Goal: Transaction & Acquisition: Book appointment/travel/reservation

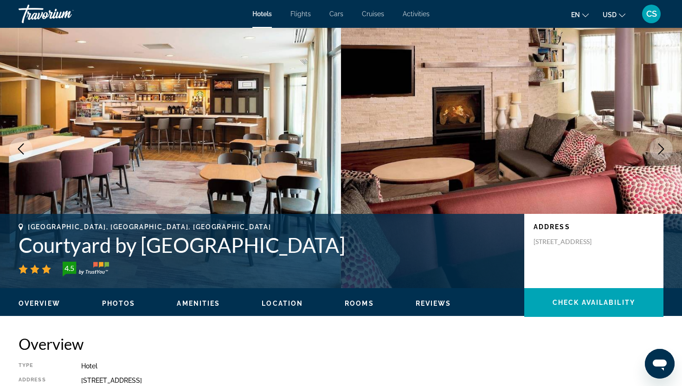
scroll to position [17, 0]
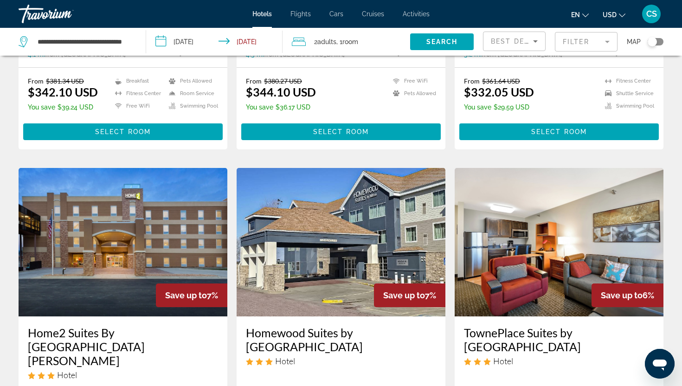
scroll to position [635, 0]
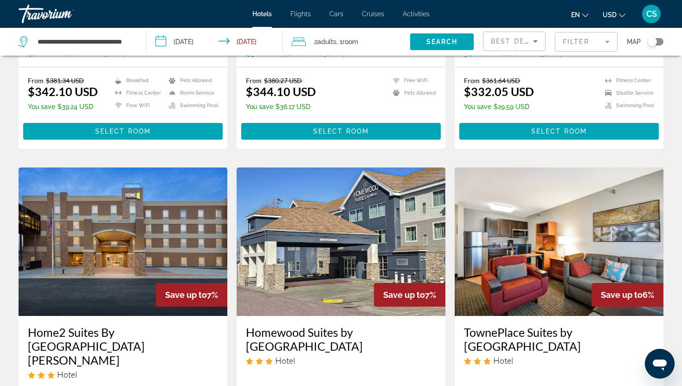
click at [168, 325] on h3 "Home2 Suites By [GEOGRAPHIC_DATA][PERSON_NAME]" at bounding box center [123, 346] width 190 height 42
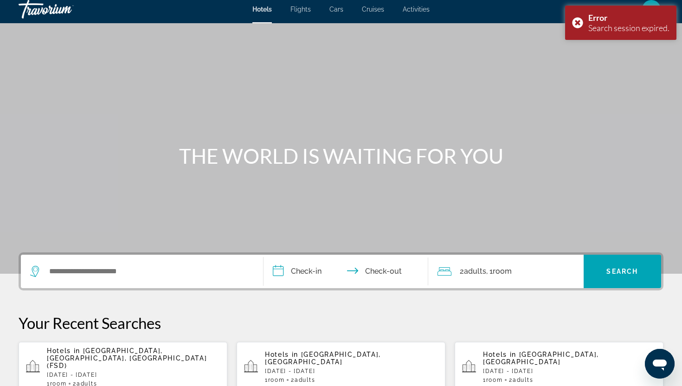
scroll to position [6, 0]
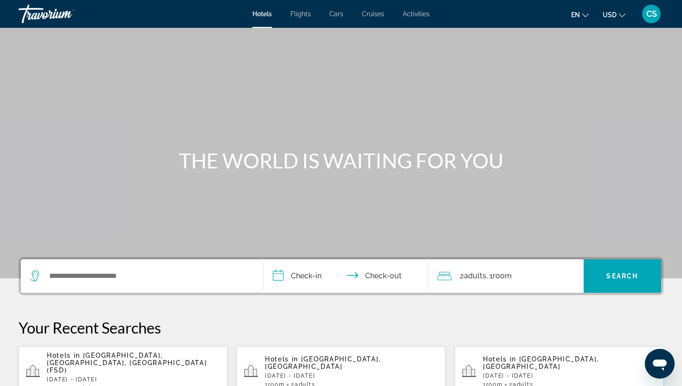
click at [63, 377] on p "[DATE] - [DATE]" at bounding box center [133, 380] width 173 height 6
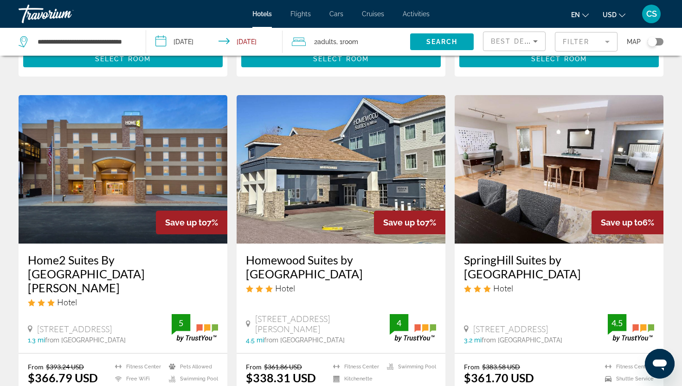
scroll to position [711, 0]
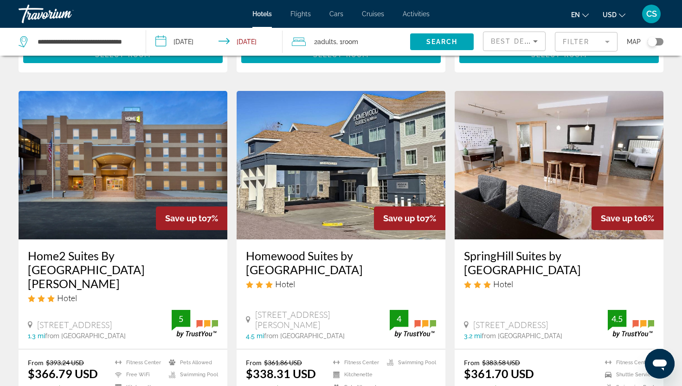
click at [492, 249] on h3 "SpringHill Suites by [GEOGRAPHIC_DATA]" at bounding box center [559, 263] width 190 height 28
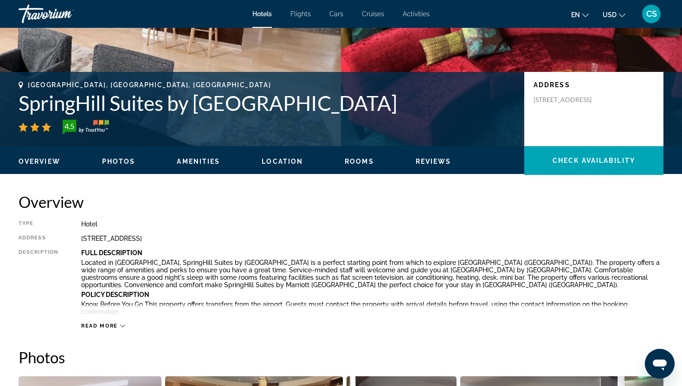
scroll to position [164, 0]
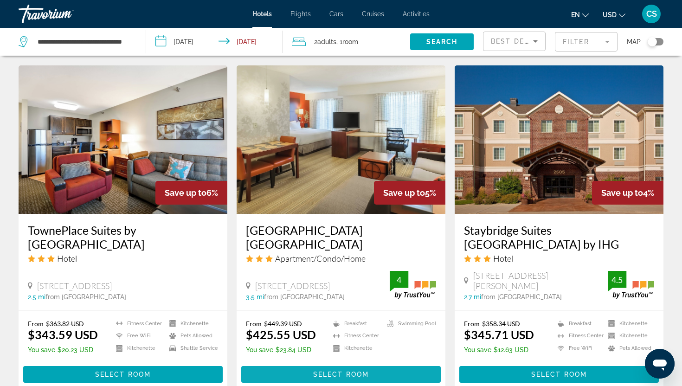
scroll to position [1106, 0]
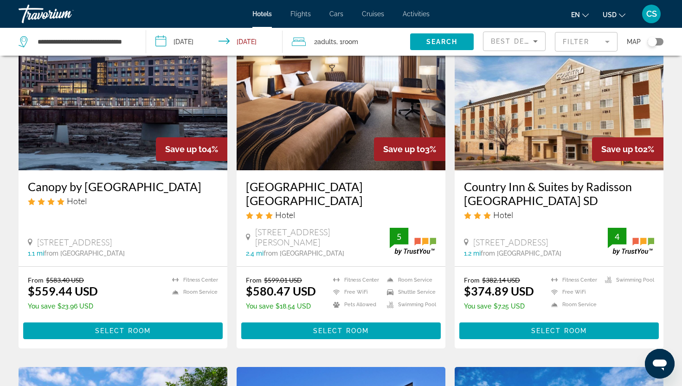
scroll to position [69, 0]
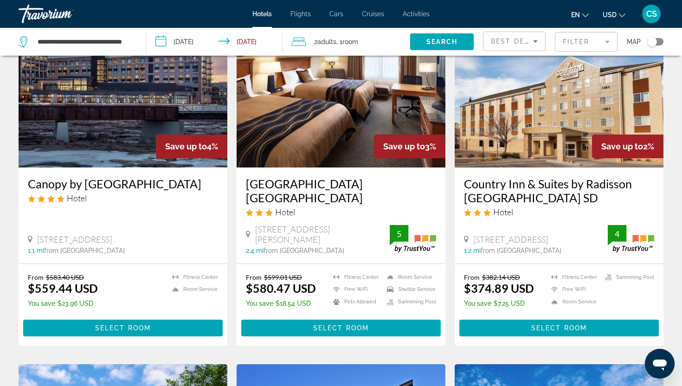
click at [585, 46] on mat-form-field "Filter" at bounding box center [586, 41] width 63 height 19
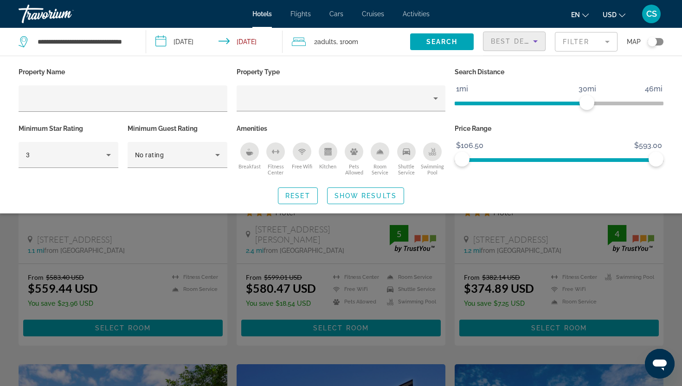
click at [537, 42] on icon "Sort by" at bounding box center [535, 41] width 11 height 11
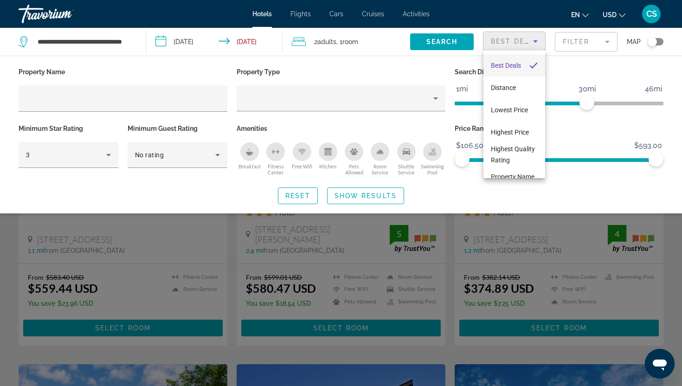
click at [469, 25] on div at bounding box center [341, 193] width 682 height 386
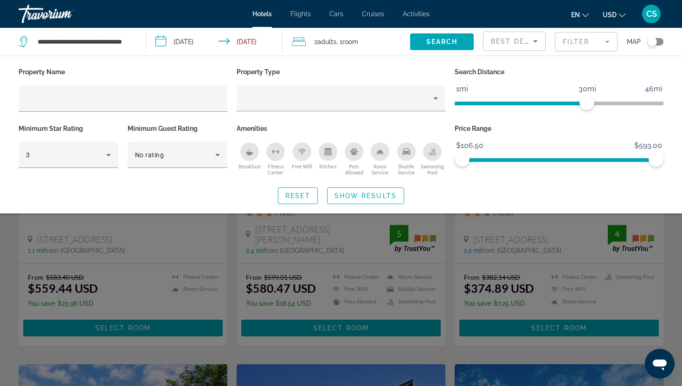
click at [245, 295] on div "Search widget" at bounding box center [341, 262] width 682 height 247
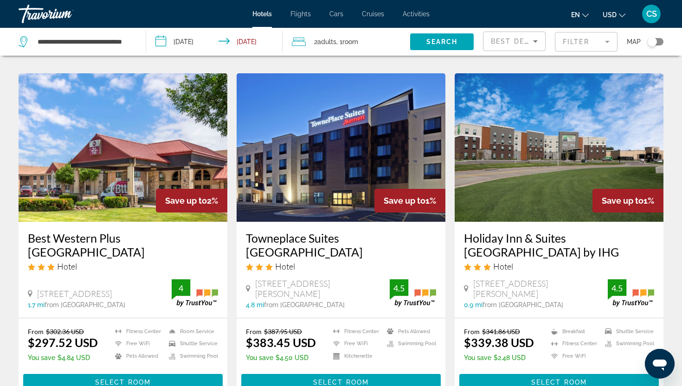
scroll to position [361, 0]
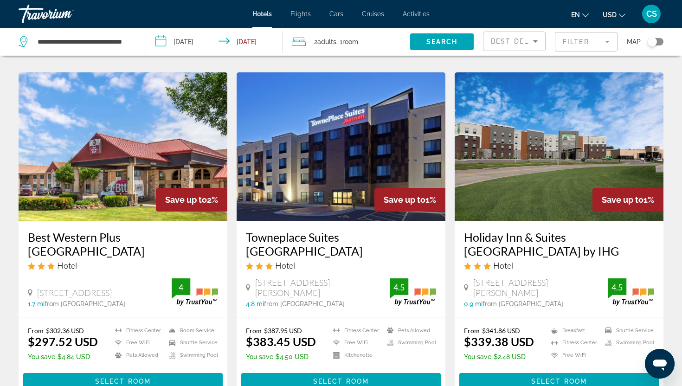
click at [481, 236] on h3 "Holiday Inn & Suites [GEOGRAPHIC_DATA] by IHG" at bounding box center [559, 244] width 190 height 28
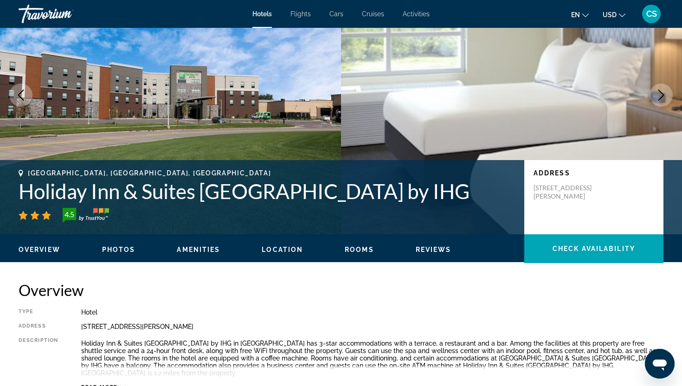
scroll to position [67, 0]
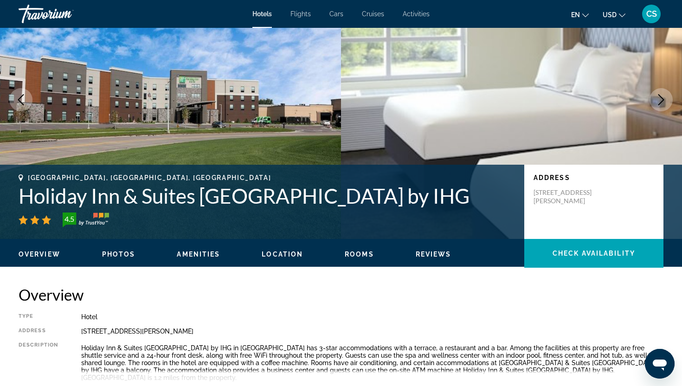
click at [357, 255] on span "Rooms" at bounding box center [359, 254] width 29 height 7
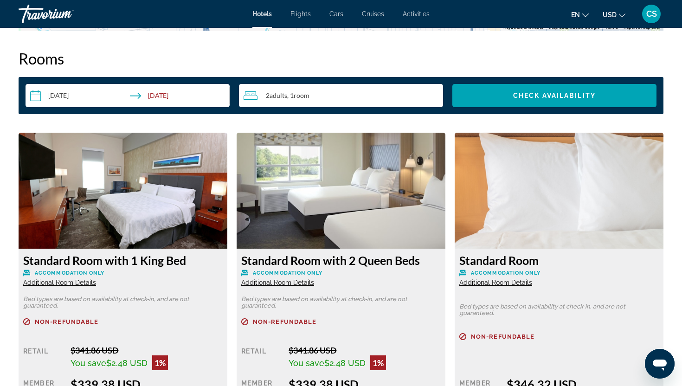
scroll to position [1154, 0]
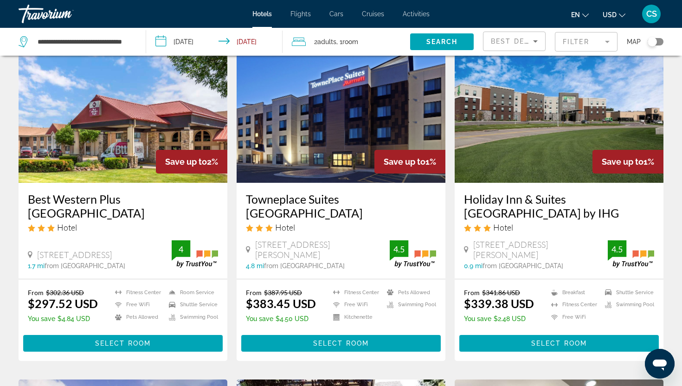
scroll to position [406, 0]
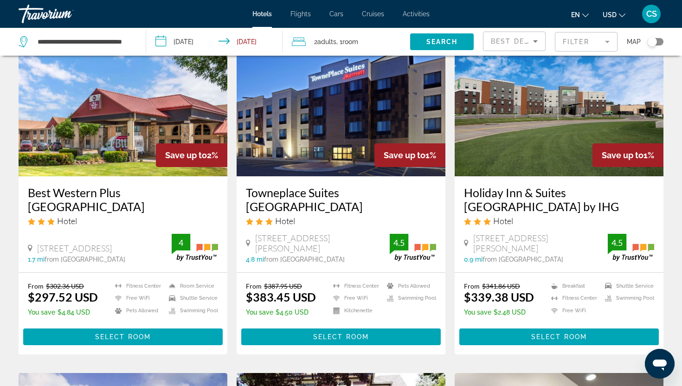
click at [315, 196] on h3 "Towneplace Suites [GEOGRAPHIC_DATA]" at bounding box center [341, 200] width 190 height 28
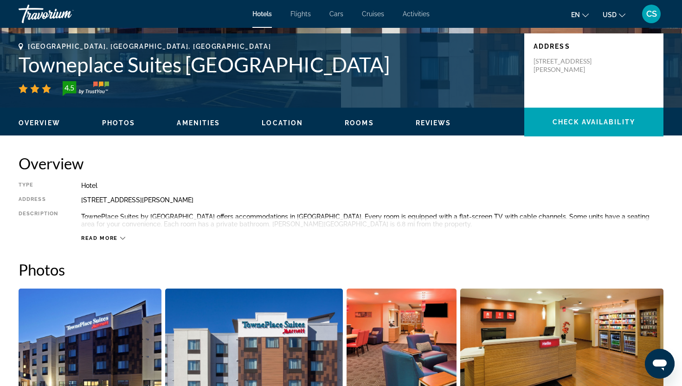
scroll to position [201, 0]
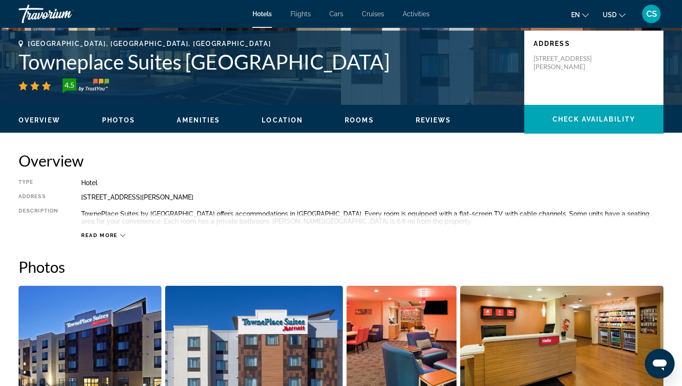
click at [287, 123] on span "Location" at bounding box center [282, 120] width 41 height 7
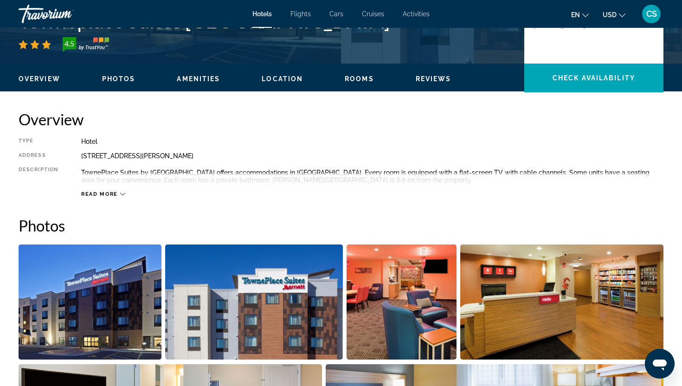
scroll to position [234, 0]
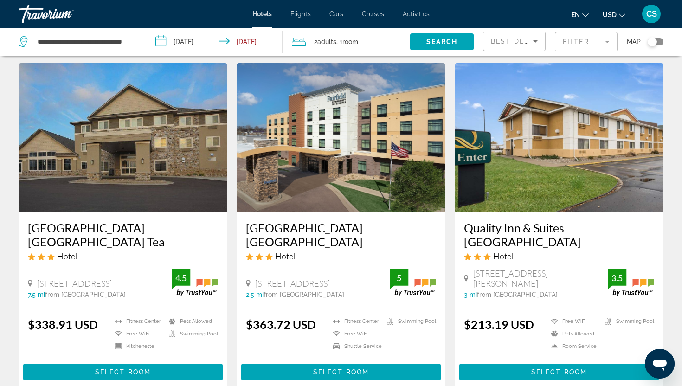
scroll to position [1062, 0]
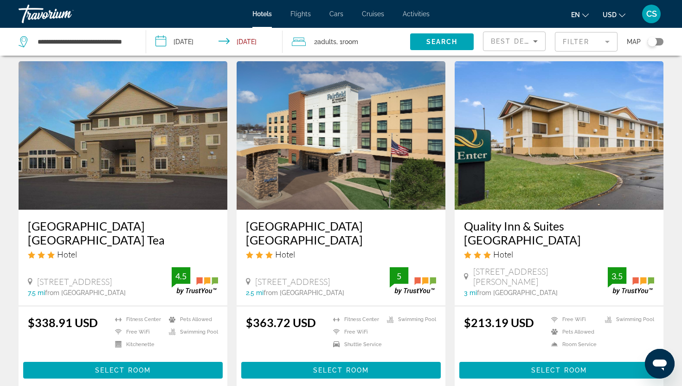
click at [151, 228] on h3 "[GEOGRAPHIC_DATA] [GEOGRAPHIC_DATA] Tea" at bounding box center [123, 233] width 190 height 28
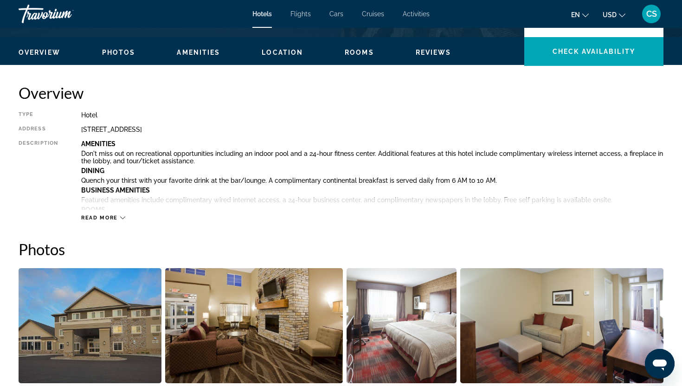
scroll to position [262, 0]
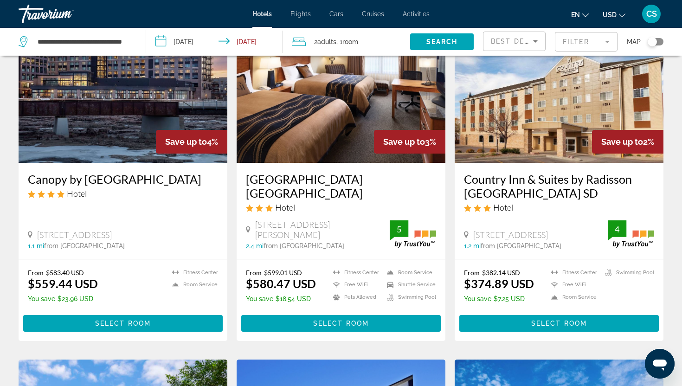
scroll to position [75, 0]
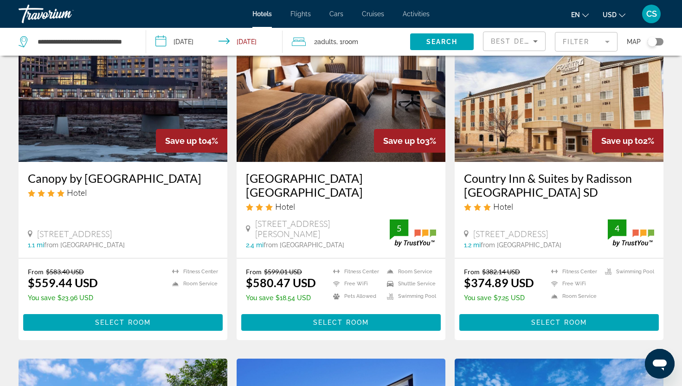
click at [483, 182] on h3 "Country Inn & Suites by Radisson [GEOGRAPHIC_DATA] SD" at bounding box center [559, 185] width 190 height 28
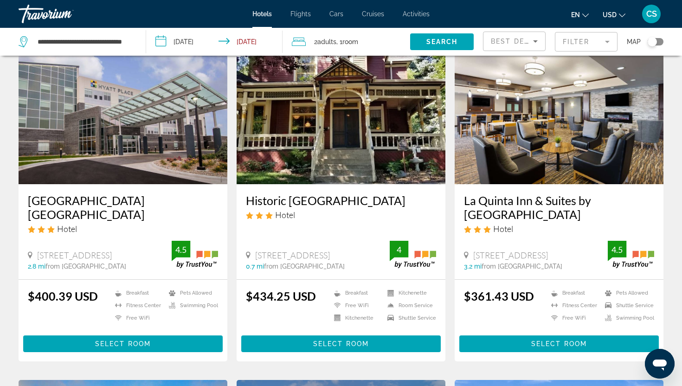
scroll to position [746, 0]
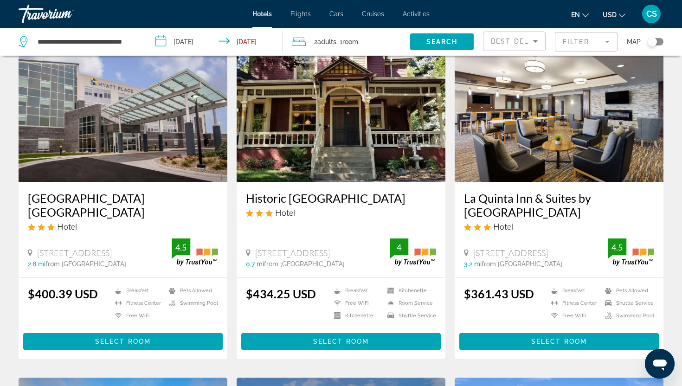
click at [496, 196] on h3 "La Quinta Inn & Suites by [GEOGRAPHIC_DATA]" at bounding box center [559, 205] width 190 height 28
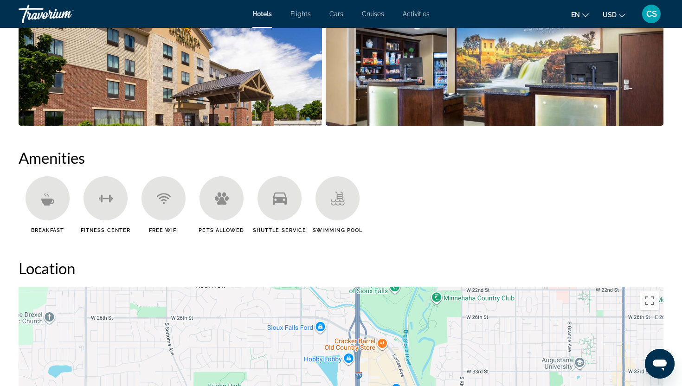
scroll to position [566, 0]
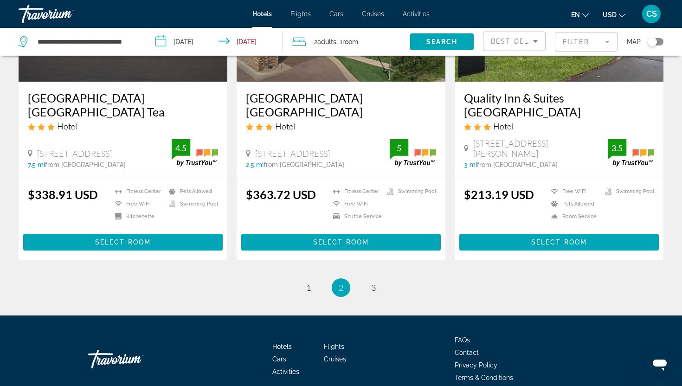
scroll to position [1231, 0]
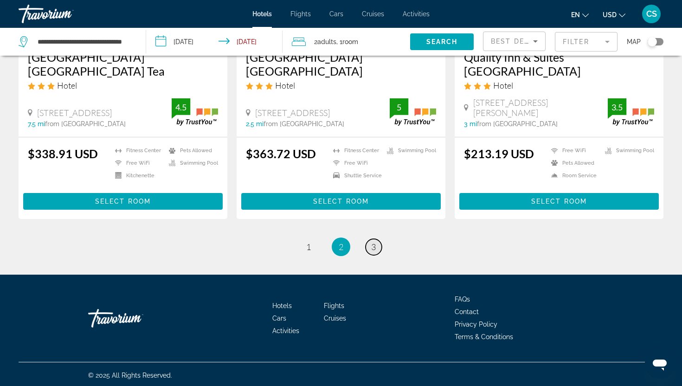
click at [372, 246] on span "3" at bounding box center [373, 247] width 5 height 10
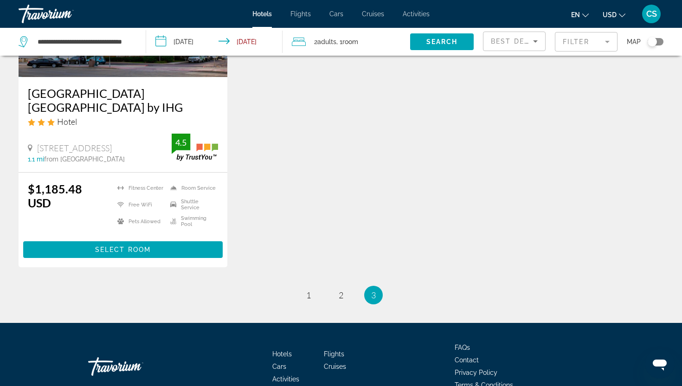
scroll to position [210, 0]
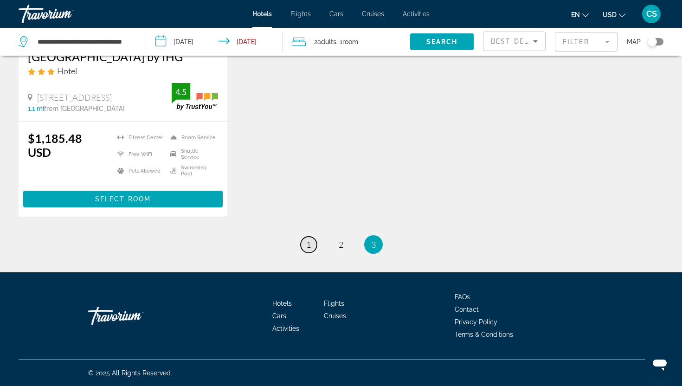
click at [311, 250] on link "page 1" at bounding box center [309, 245] width 16 height 16
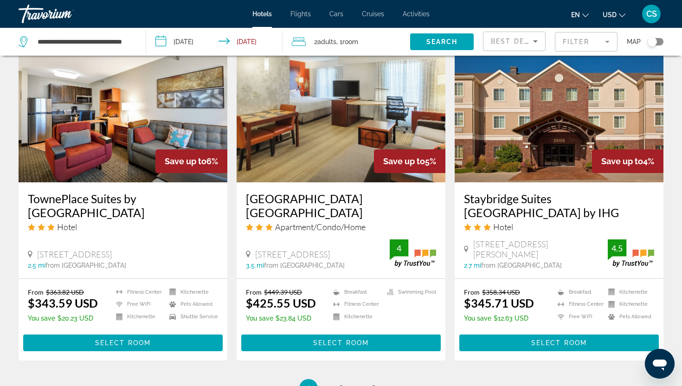
scroll to position [1128, 0]
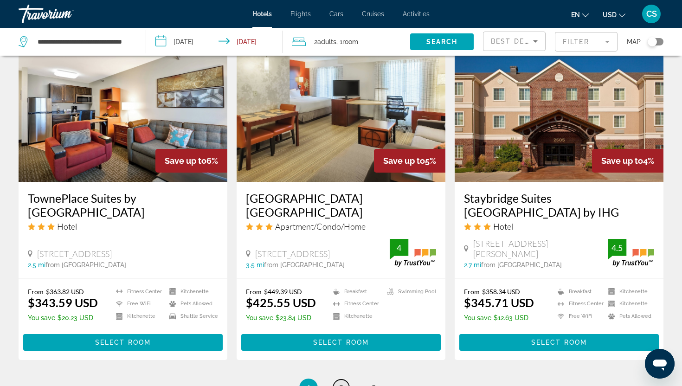
click at [344, 380] on link "page 2" at bounding box center [341, 388] width 16 height 16
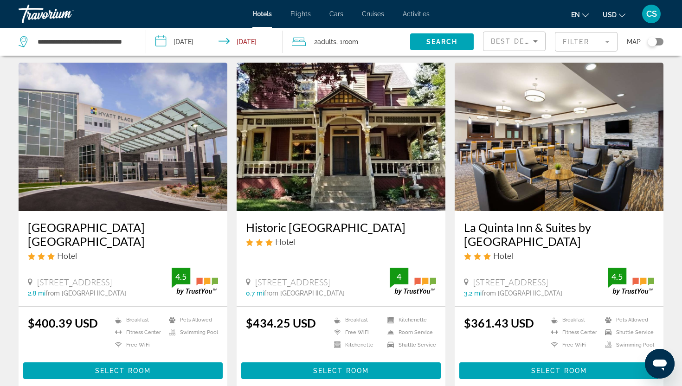
scroll to position [717, 0]
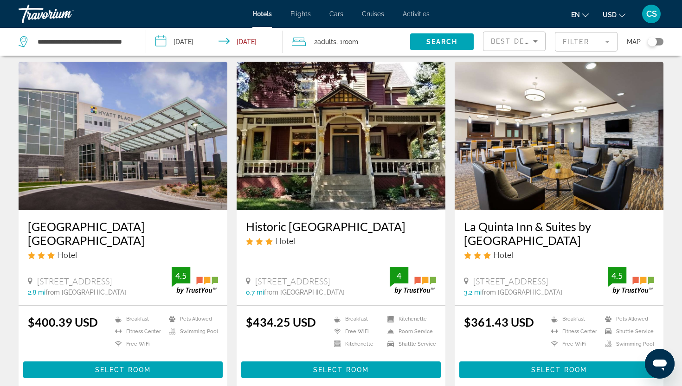
click at [164, 225] on h3 "[GEOGRAPHIC_DATA] [GEOGRAPHIC_DATA]" at bounding box center [123, 234] width 190 height 28
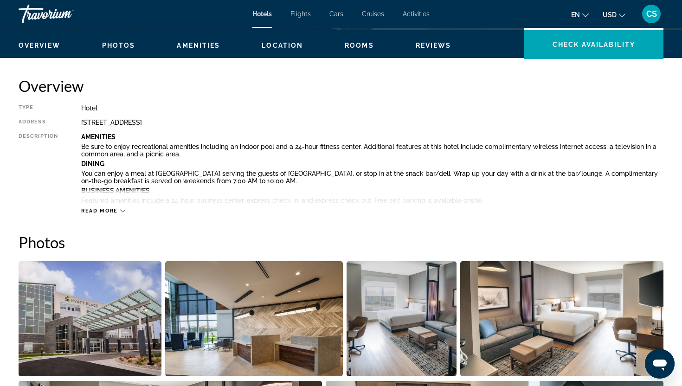
scroll to position [280, 0]
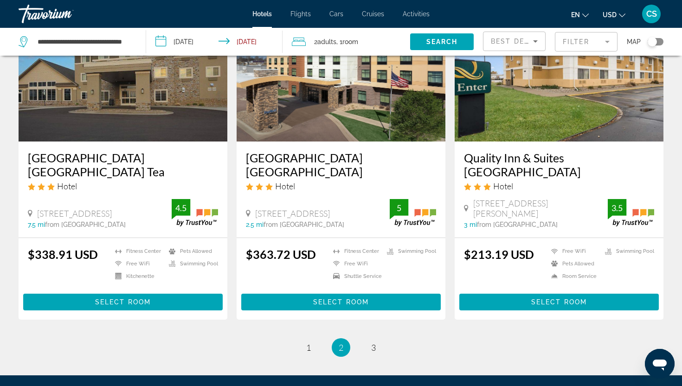
scroll to position [1130, 0]
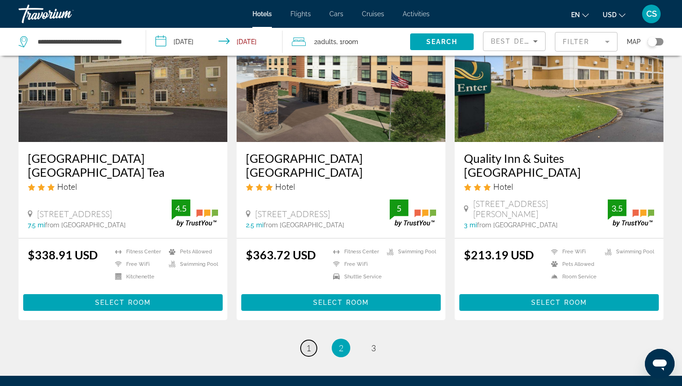
click at [312, 344] on link "page 1" at bounding box center [309, 348] width 16 height 16
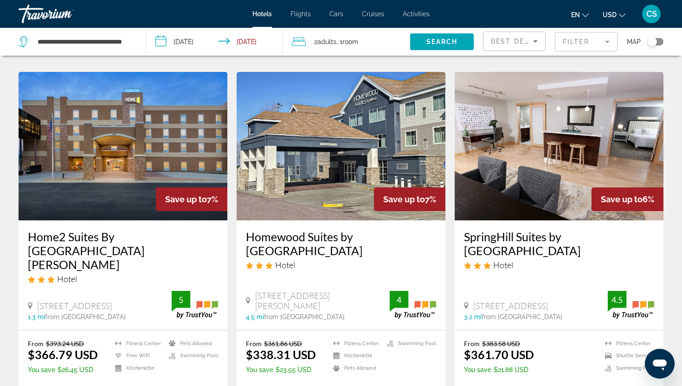
scroll to position [733, 0]
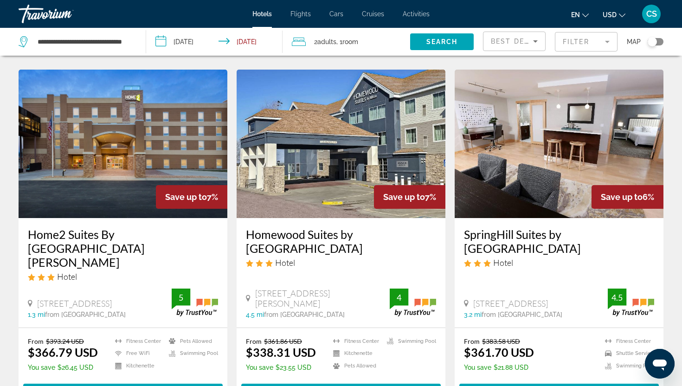
click at [96, 227] on h3 "Home2 Suites By [GEOGRAPHIC_DATA][PERSON_NAME]" at bounding box center [123, 248] width 190 height 42
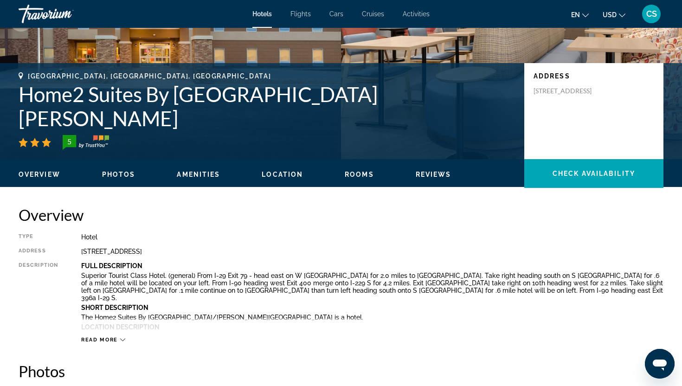
scroll to position [150, 0]
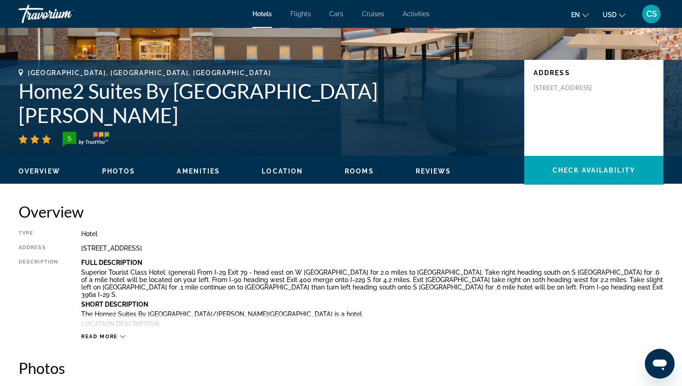
click at [100, 336] on span "Read more" at bounding box center [99, 337] width 37 height 6
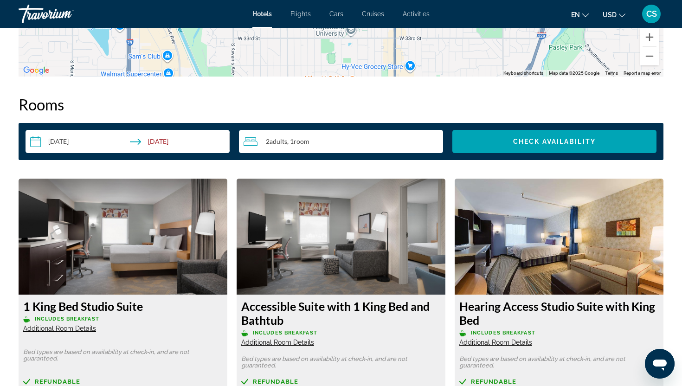
scroll to position [1296, 0]
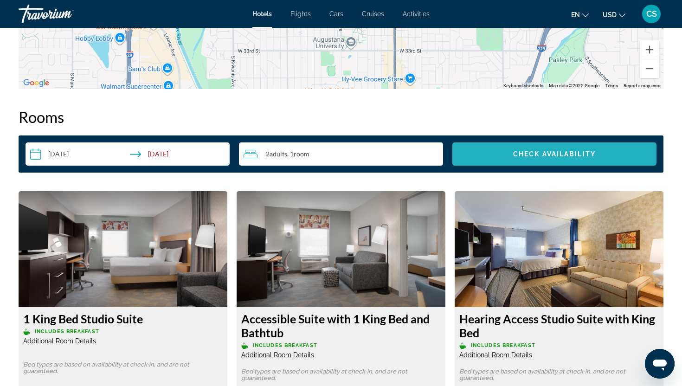
click at [531, 150] on span "Check Availability" at bounding box center [554, 153] width 83 height 7
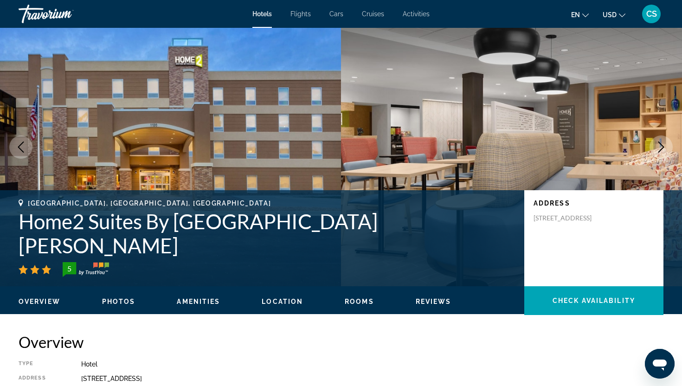
scroll to position [22, 0]
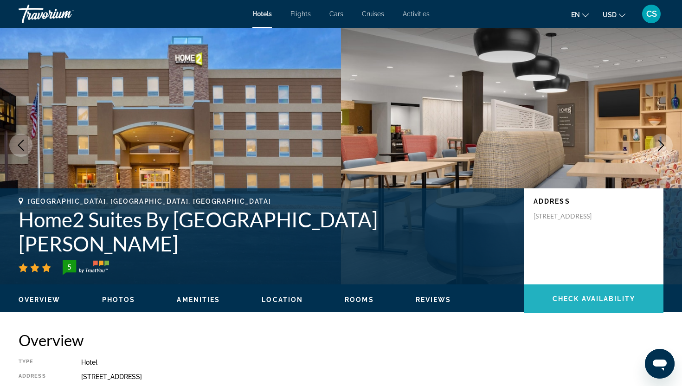
click at [563, 298] on span "Check Availability" at bounding box center [594, 298] width 83 height 7
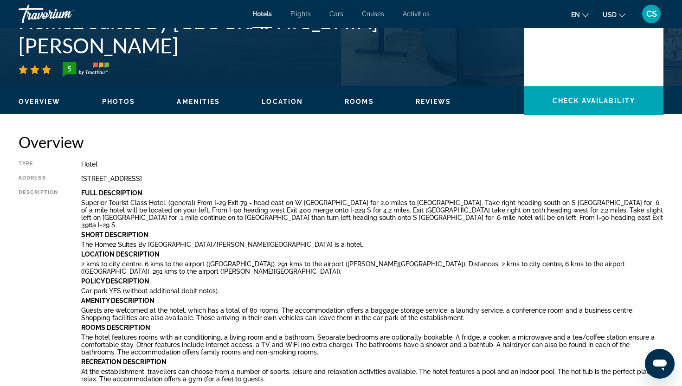
scroll to position [208, 0]
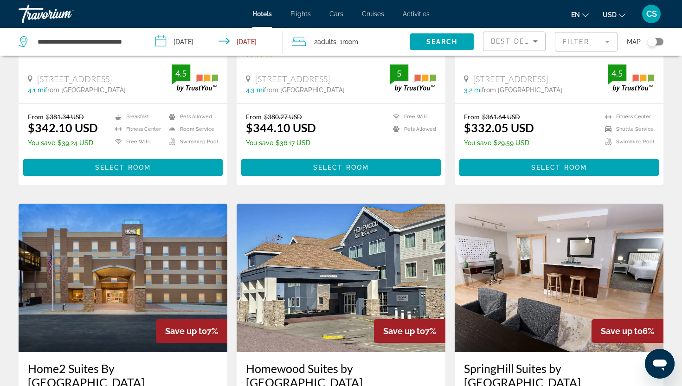
scroll to position [607, 0]
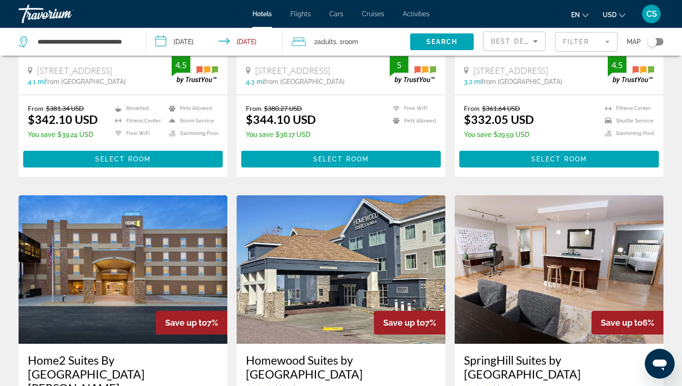
click at [487, 353] on h3 "SpringHill Suites by [GEOGRAPHIC_DATA]" at bounding box center [559, 367] width 190 height 28
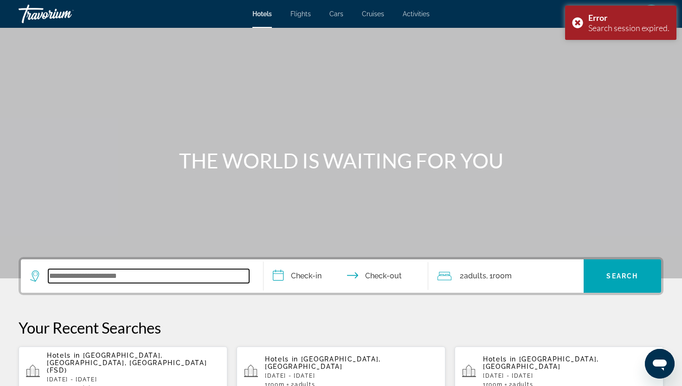
click at [217, 275] on input "Search widget" at bounding box center [148, 276] width 201 height 14
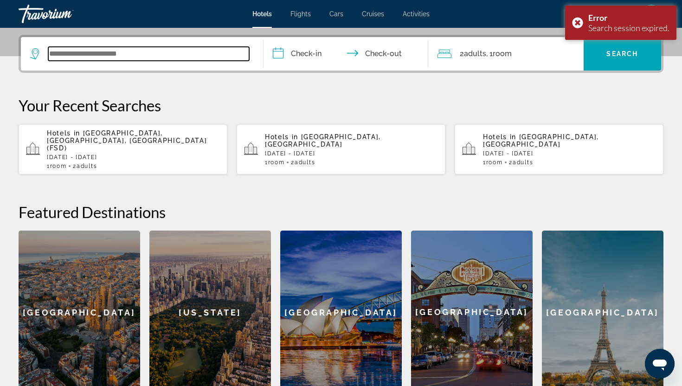
scroll to position [227, 0]
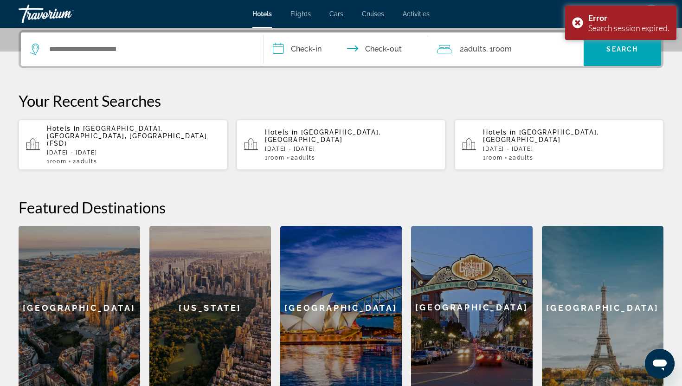
click at [153, 128] on app-hotels-recent-search "Hotels in [GEOGRAPHIC_DATA], [GEOGRAPHIC_DATA], [GEOGRAPHIC_DATA] (FSD) [DATE] …" at bounding box center [123, 145] width 209 height 50
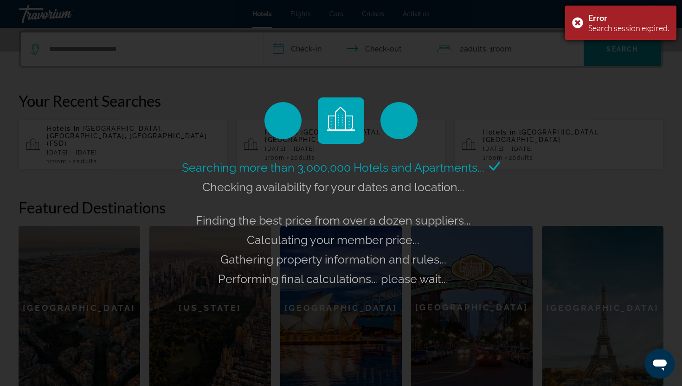
click at [577, 25] on div "Error Search session expired." at bounding box center [620, 23] width 111 height 34
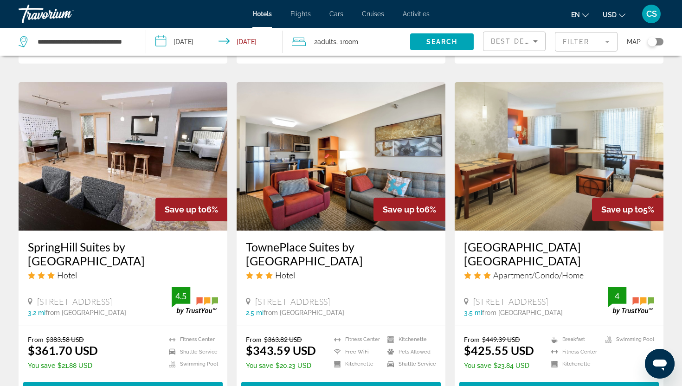
scroll to position [1080, 0]
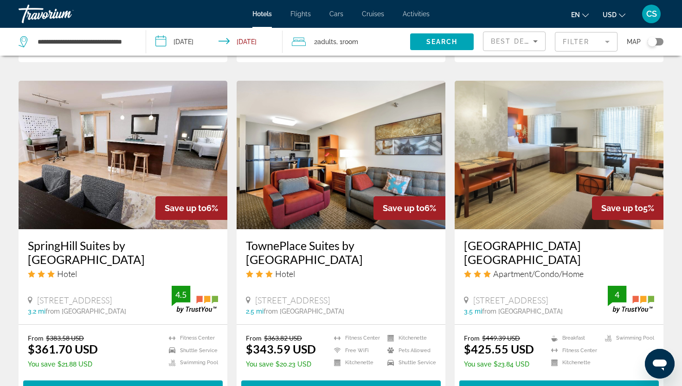
click at [153, 239] on h3 "SpringHill Suites by [GEOGRAPHIC_DATA]" at bounding box center [123, 253] width 190 height 28
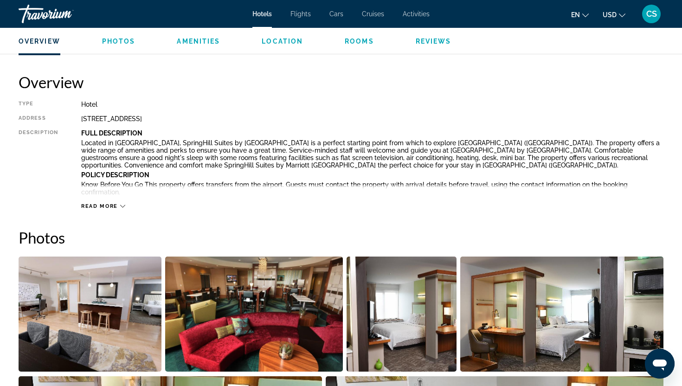
scroll to position [279, 0]
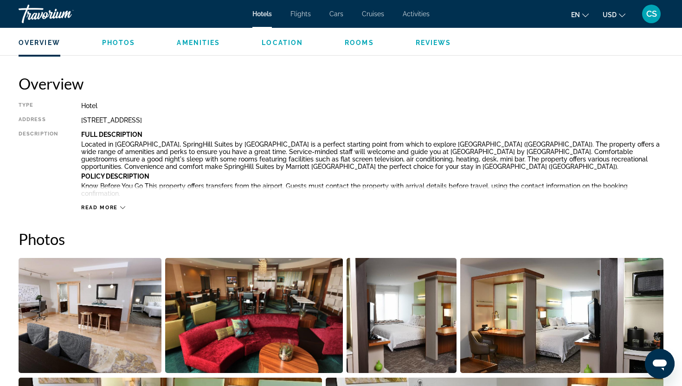
click at [212, 45] on span "Amenities" at bounding box center [198, 42] width 43 height 7
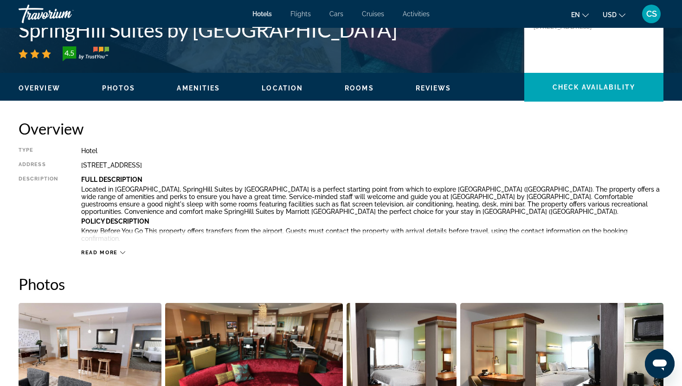
scroll to position [234, 0]
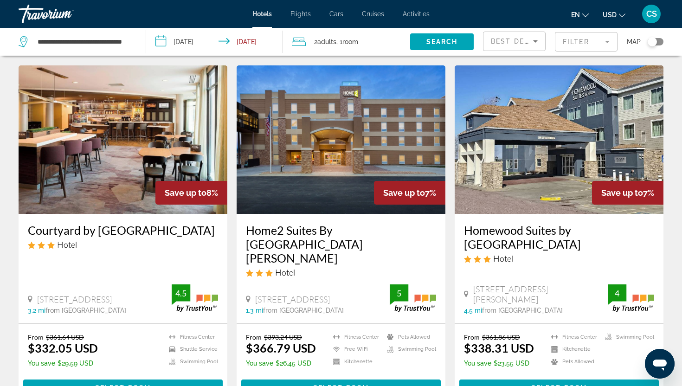
scroll to position [737, 0]
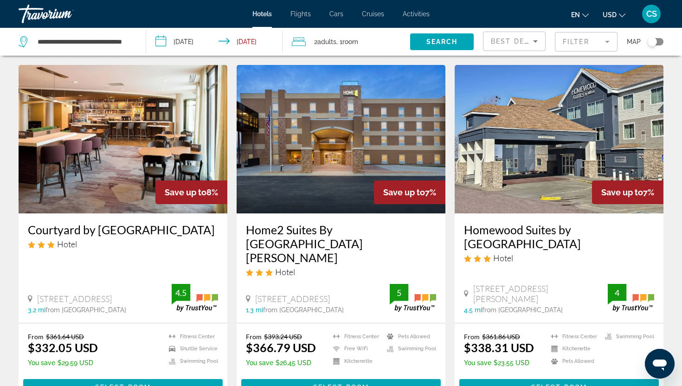
click at [72, 223] on h3 "Courtyard by [GEOGRAPHIC_DATA]" at bounding box center [123, 230] width 190 height 14
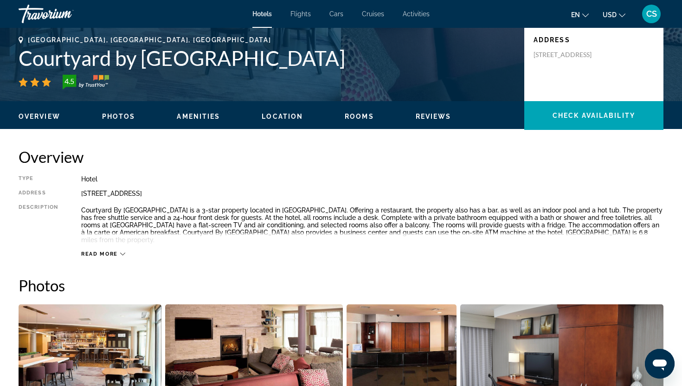
scroll to position [208, 0]
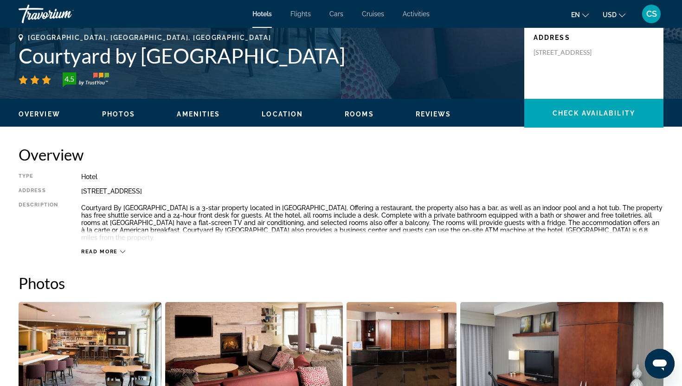
click at [111, 253] on span "Read more" at bounding box center [99, 252] width 37 height 6
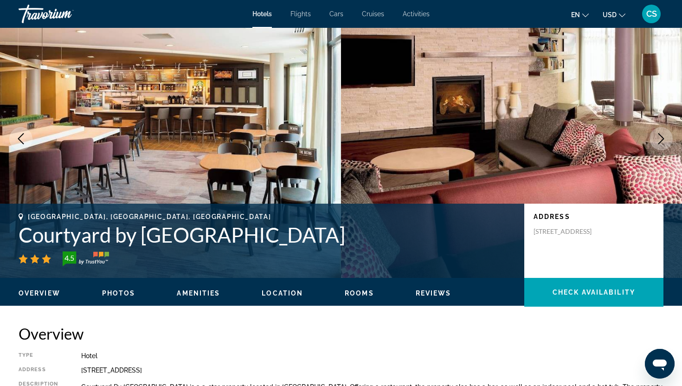
scroll to position [0, 0]
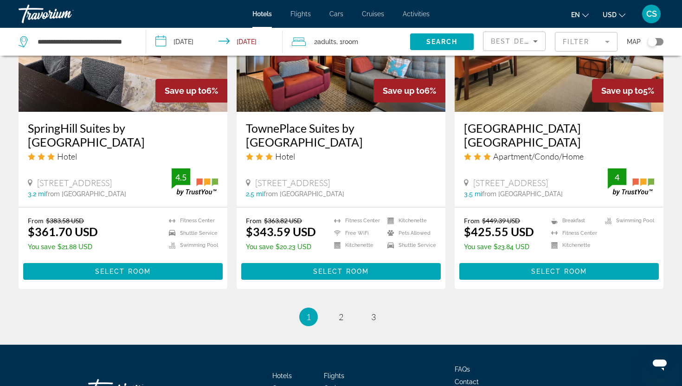
scroll to position [1200, 0]
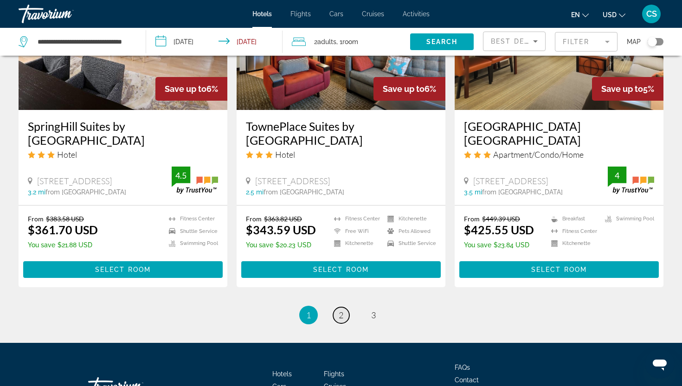
click at [344, 307] on link "page 2" at bounding box center [341, 315] width 16 height 16
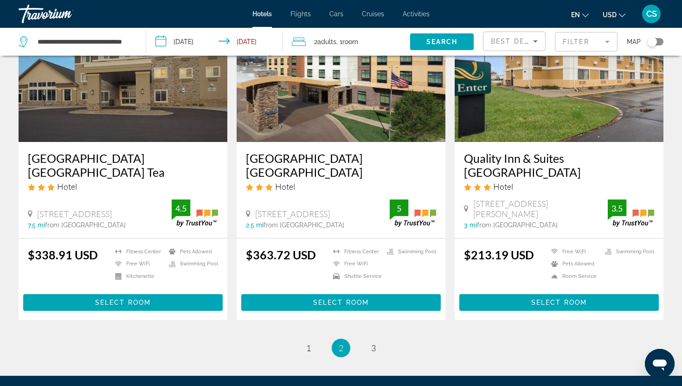
scroll to position [1132, 0]
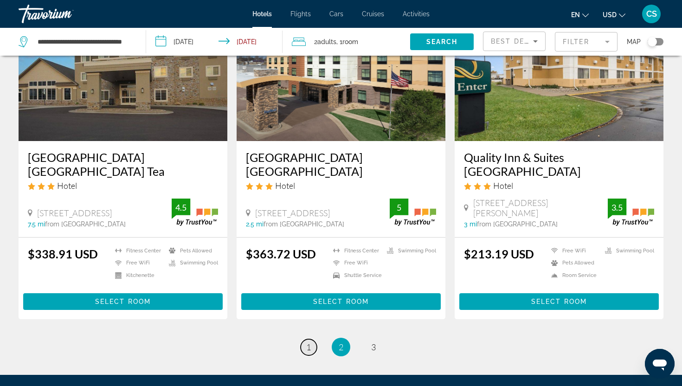
click at [308, 342] on span "1" at bounding box center [308, 347] width 5 height 10
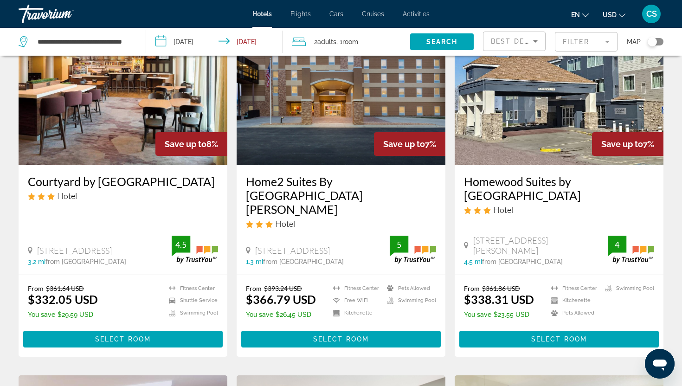
scroll to position [789, 0]
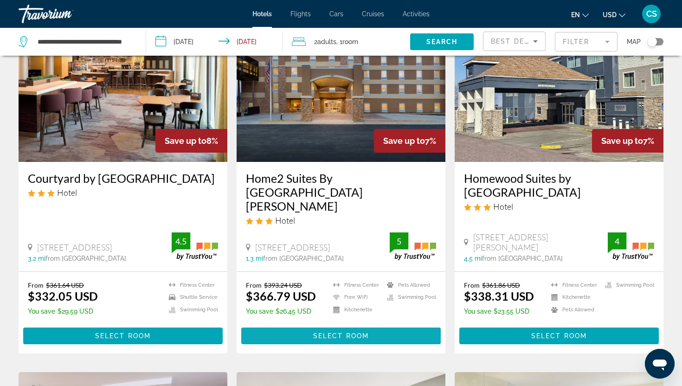
click at [297, 325] on span "Main content" at bounding box center [341, 336] width 200 height 22
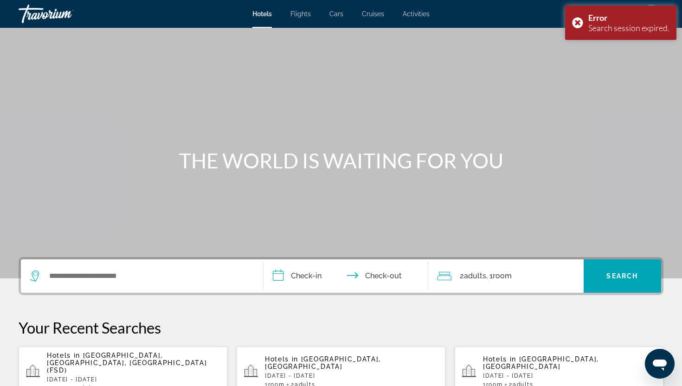
click at [134, 351] on app-hotels-recent-search "Hotels in [GEOGRAPHIC_DATA], [GEOGRAPHIC_DATA], [GEOGRAPHIC_DATA] (FSD) [DATE] …" at bounding box center [123, 372] width 209 height 50
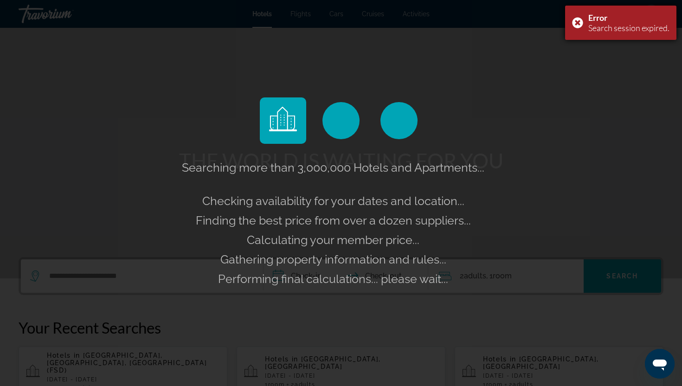
click at [577, 22] on div "Error Search session expired." at bounding box center [620, 23] width 111 height 34
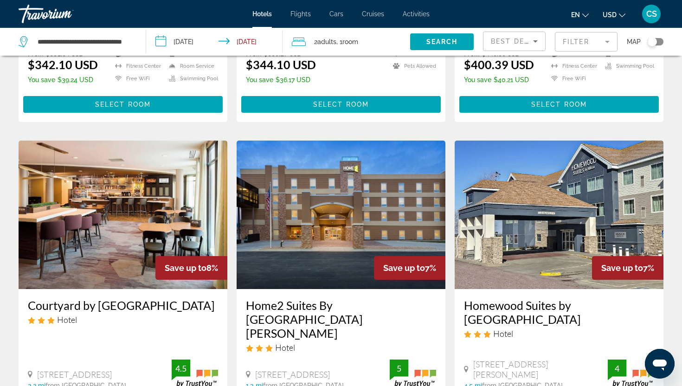
scroll to position [662, 0]
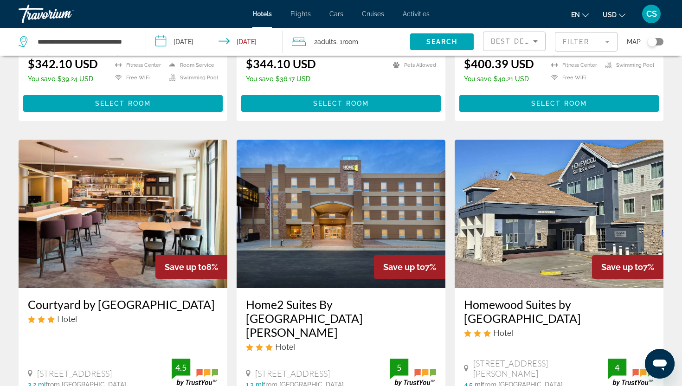
click at [389, 298] on h3 "Home2 Suites By [GEOGRAPHIC_DATA][PERSON_NAME]" at bounding box center [341, 319] width 190 height 42
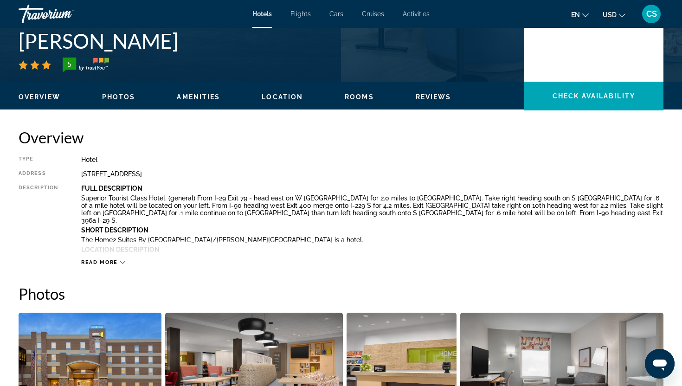
scroll to position [200, 0]
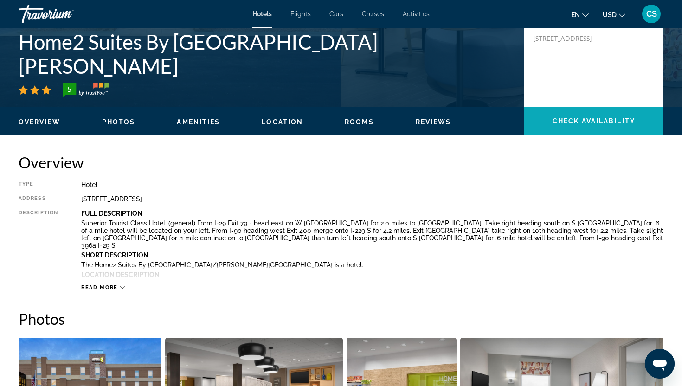
click at [585, 120] on span "Check Availability" at bounding box center [594, 120] width 83 height 7
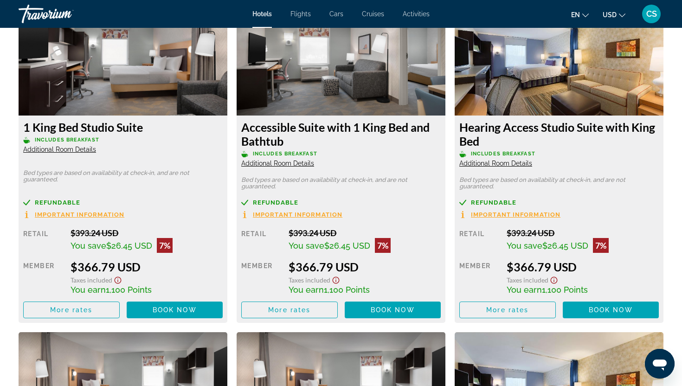
scroll to position [1317, 0]
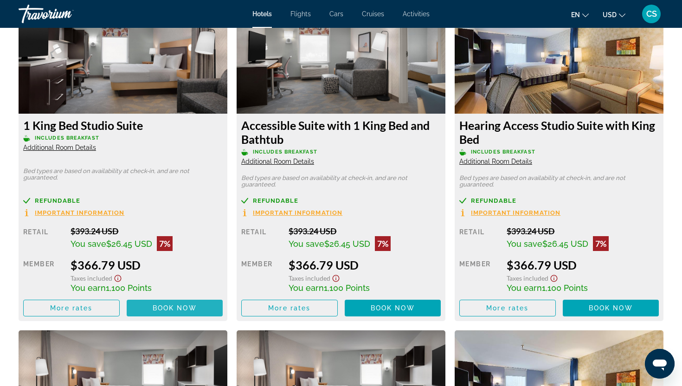
click at [172, 306] on span "Book now" at bounding box center [175, 308] width 44 height 7
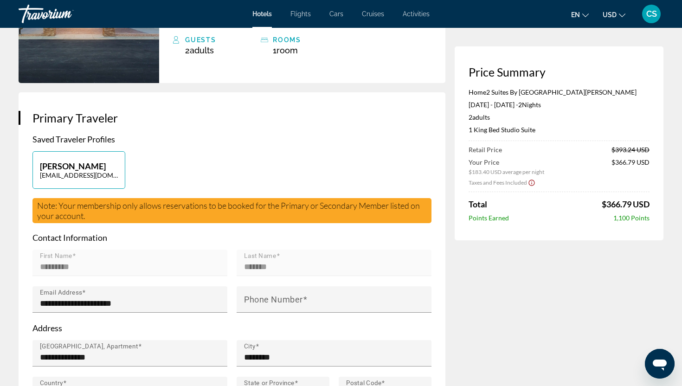
scroll to position [176, 0]
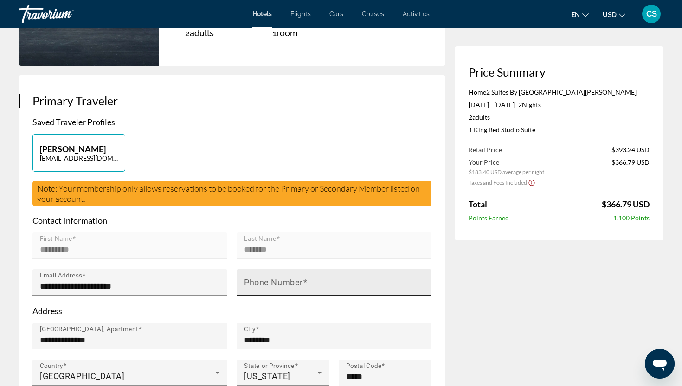
click at [252, 281] on input "Phone Number" at bounding box center [337, 286] width 186 height 11
type input "**********"
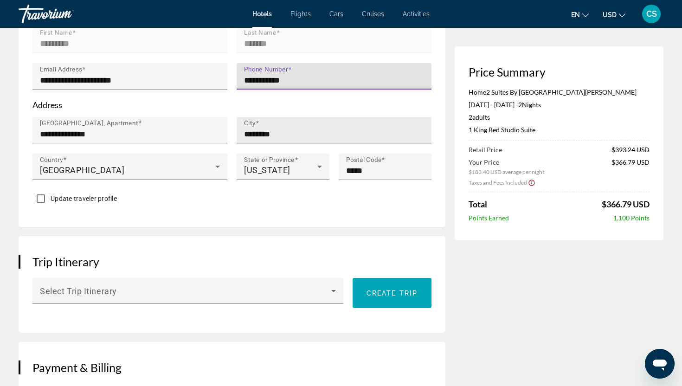
scroll to position [384, 0]
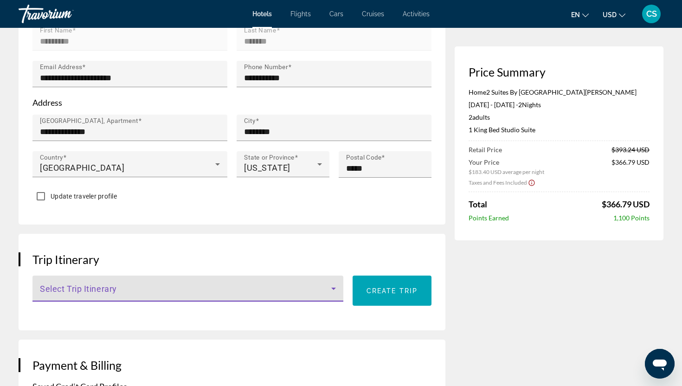
click at [323, 287] on span "Main content" at bounding box center [186, 292] width 292 height 11
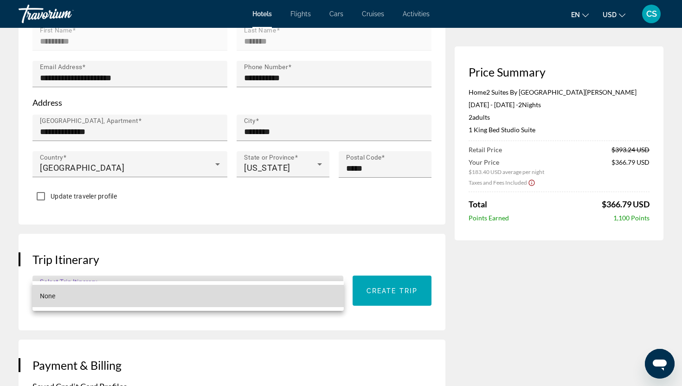
click at [303, 294] on mat-option "None" at bounding box center [188, 296] width 312 height 22
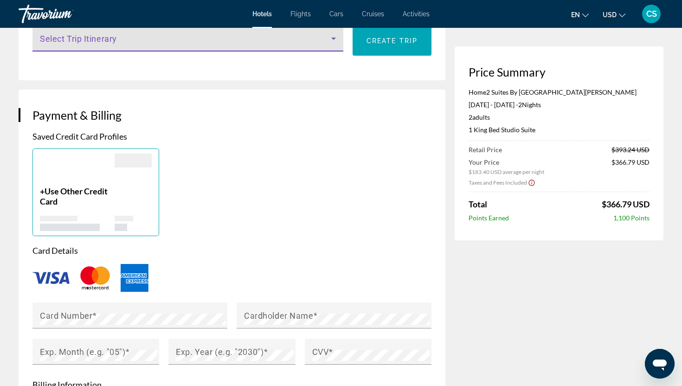
scroll to position [636, 0]
click at [145, 153] on div "Main content" at bounding box center [133, 169] width 37 height 32
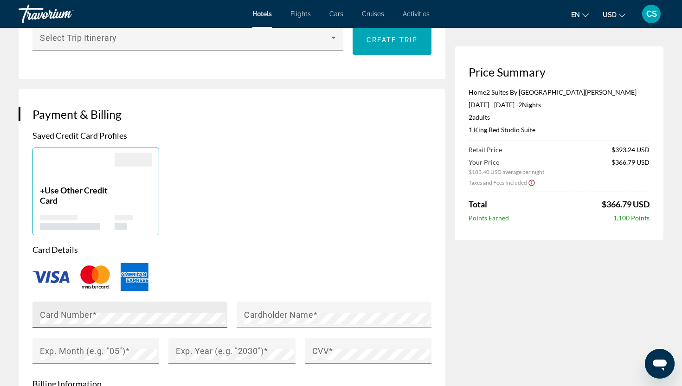
click at [84, 310] on mat-label "Card Number" at bounding box center [66, 315] width 52 height 10
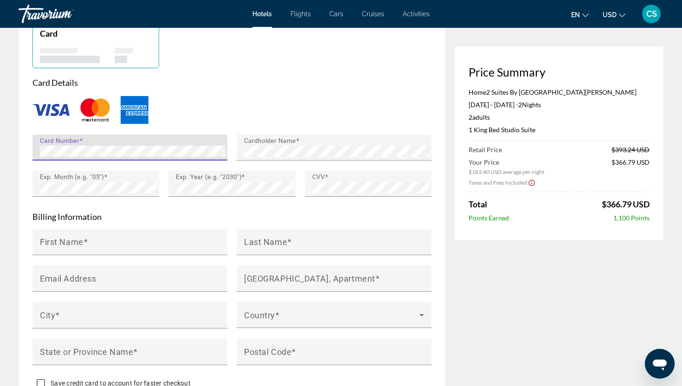
scroll to position [804, 0]
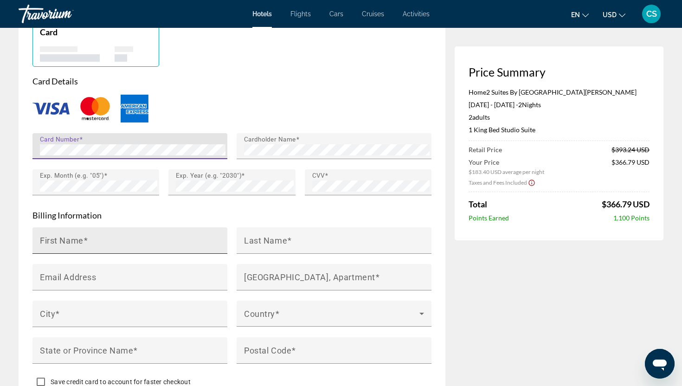
click at [94, 239] on input "First Name" at bounding box center [133, 244] width 186 height 11
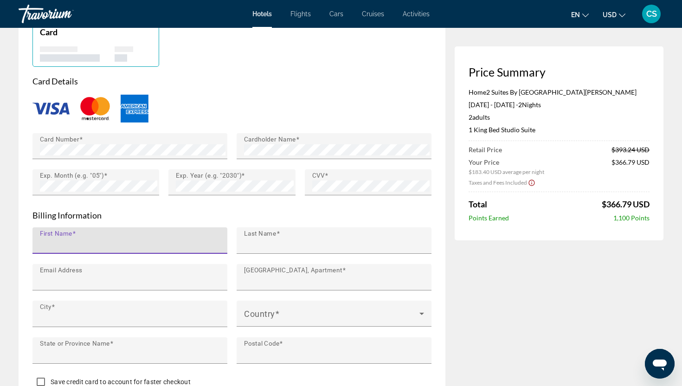
type input "*********"
type input "*******"
type input "**********"
type input "********"
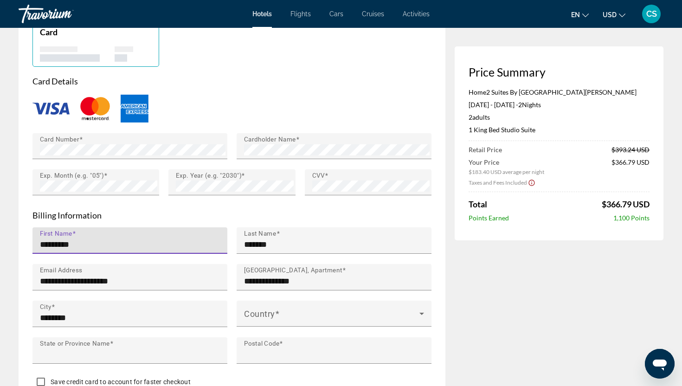
type input "**"
type input "*****"
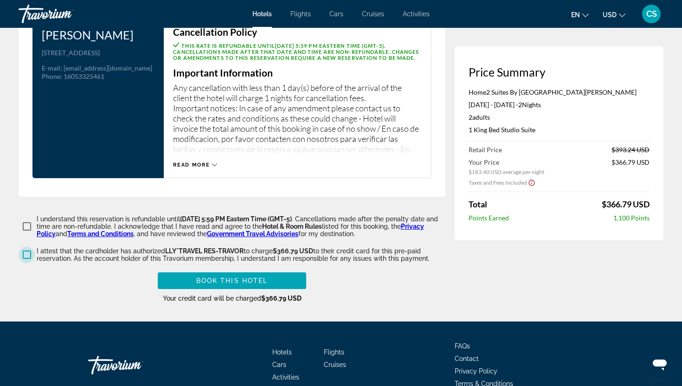
scroll to position [1308, 0]
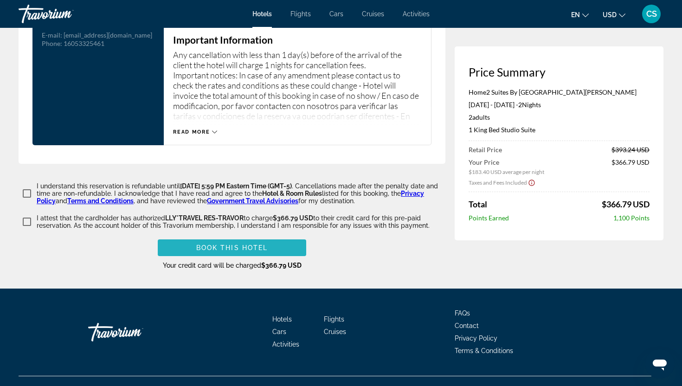
click at [286, 237] on span "Main content" at bounding box center [232, 248] width 149 height 22
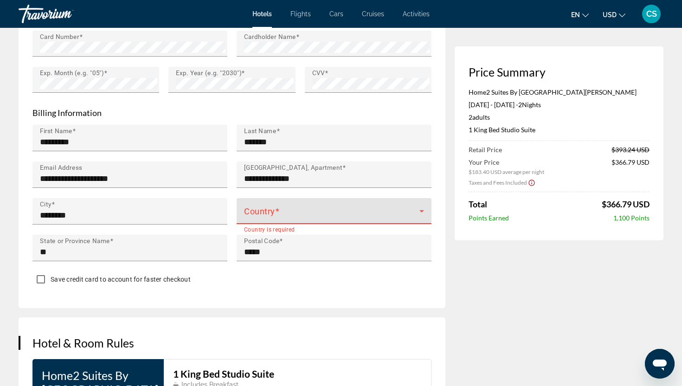
click at [299, 198] on div "Country" at bounding box center [334, 211] width 180 height 26
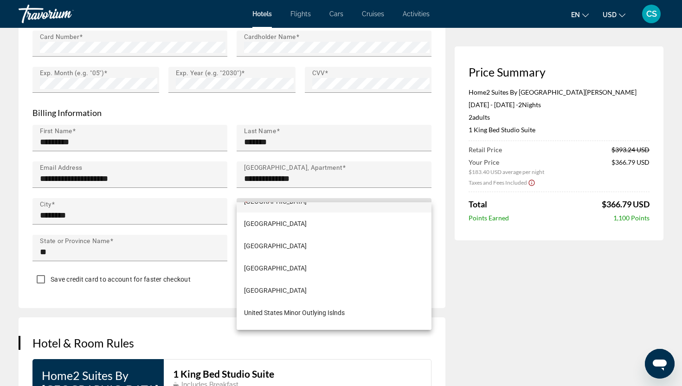
scroll to position [5316, 0]
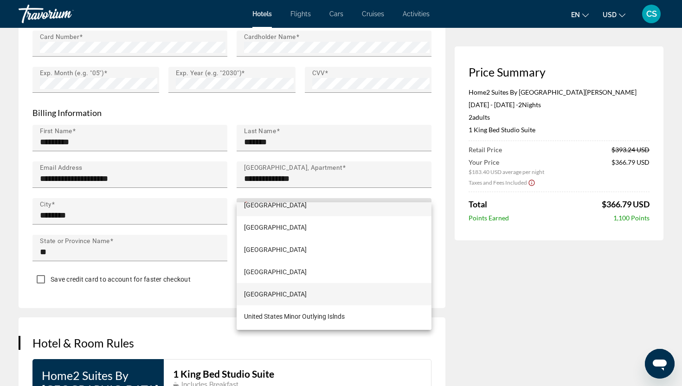
click at [274, 293] on span "[GEOGRAPHIC_DATA]" at bounding box center [275, 294] width 63 height 11
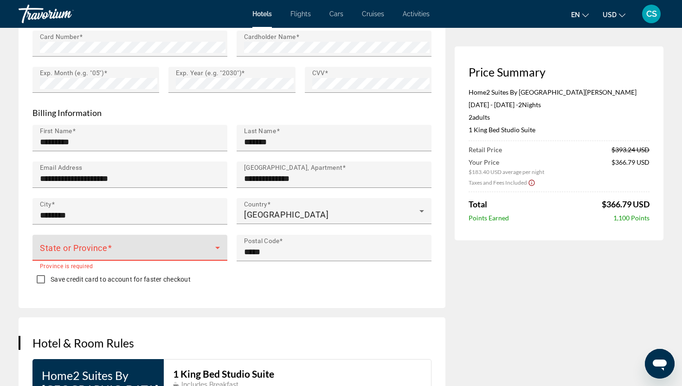
click at [175, 246] on span "Main content" at bounding box center [127, 251] width 175 height 11
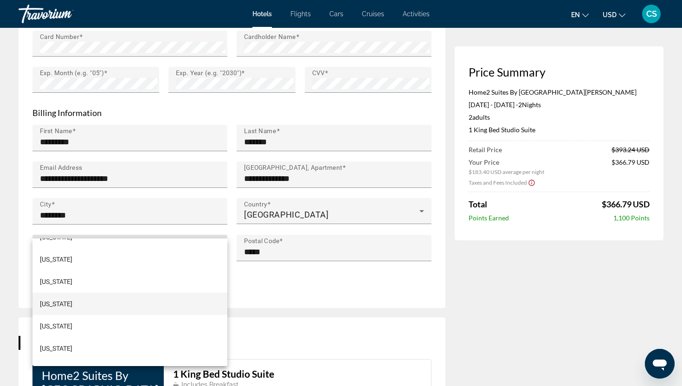
scroll to position [376, 0]
click at [125, 320] on mat-option "[US_STATE]" at bounding box center [129, 323] width 195 height 22
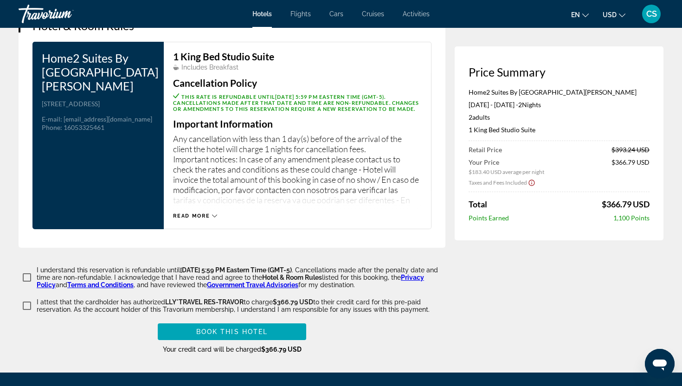
scroll to position [1308, 0]
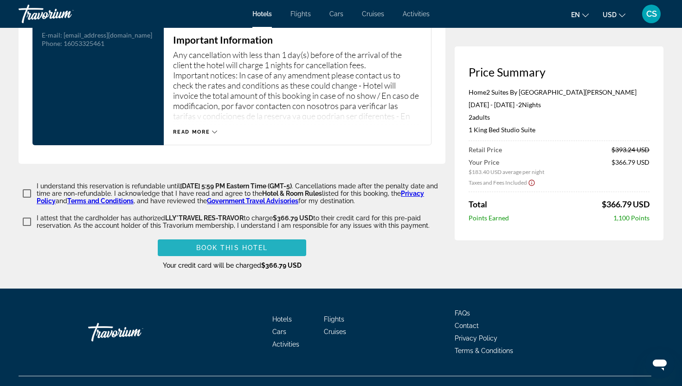
click at [235, 244] on span "Book this hotel" at bounding box center [232, 247] width 72 height 7
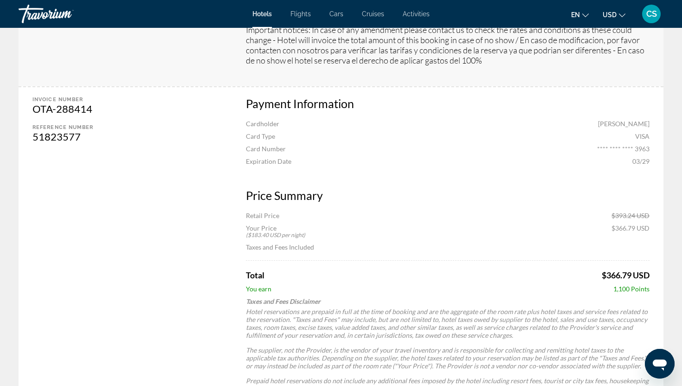
scroll to position [378, 0]
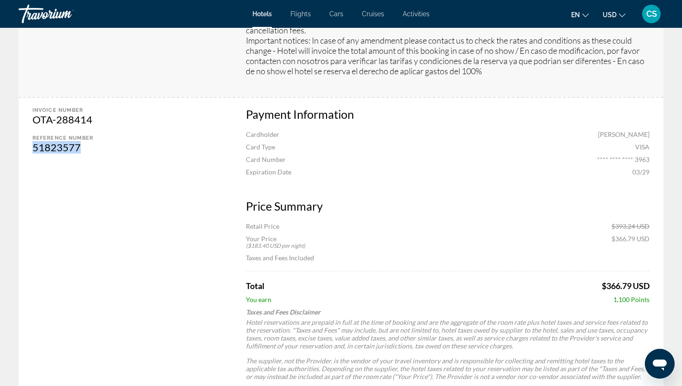
drag, startPoint x: 87, startPoint y: 150, endPoint x: 32, endPoint y: 151, distance: 54.8
click at [32, 151] on div "51823577" at bounding box center [122, 147] width 181 height 13
copy div "51823577"
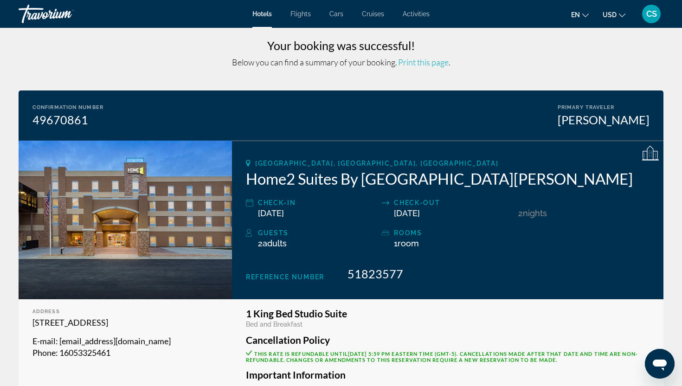
scroll to position [6, 0]
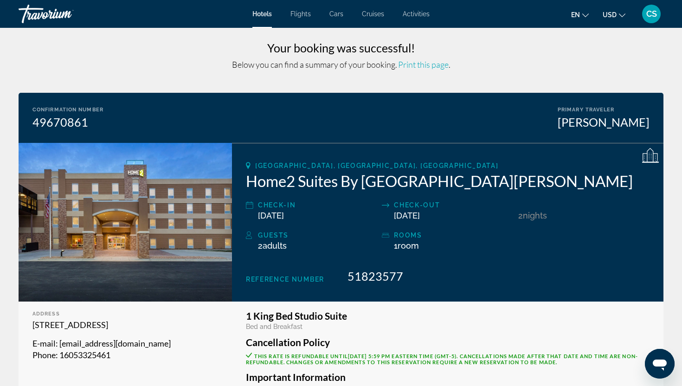
click at [430, 66] on span "Print this page" at bounding box center [423, 64] width 51 height 10
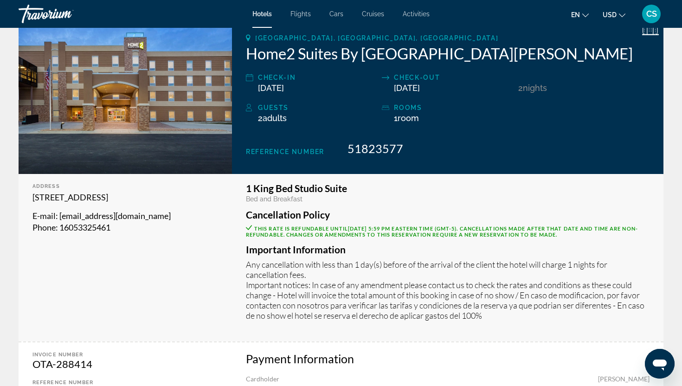
scroll to position [0, 0]
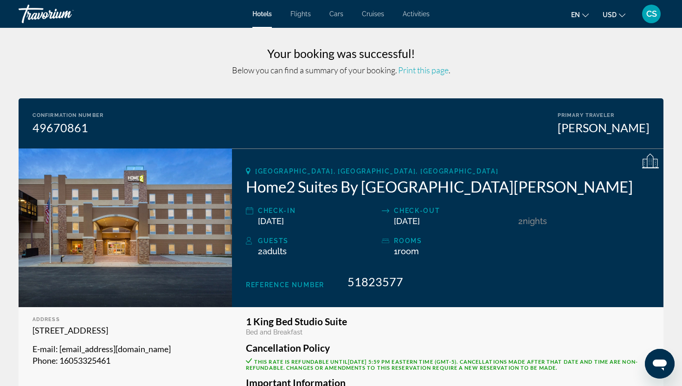
click at [268, 17] on span "Hotels" at bounding box center [262, 13] width 19 height 7
